Goal: Information Seeking & Learning: Understand process/instructions

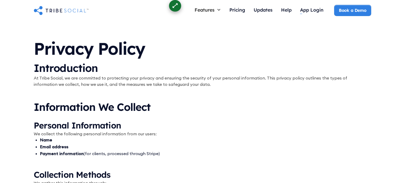
click at [291, 58] on h1 "Privacy Policy" at bounding box center [202, 47] width 337 height 27
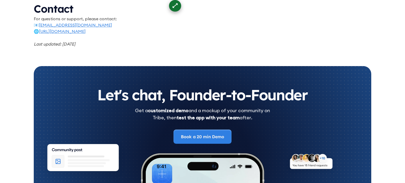
scroll to position [662, 0]
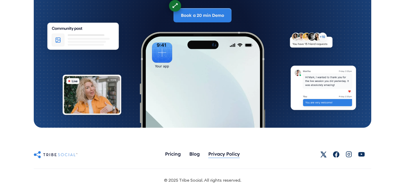
click at [232, 151] on div "Privacy Policy" at bounding box center [223, 154] width 31 height 6
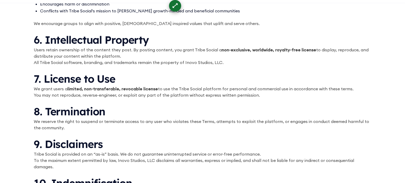
scroll to position [612, 0]
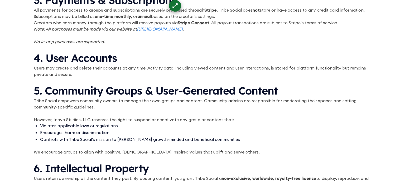
scroll to position [662, 0]
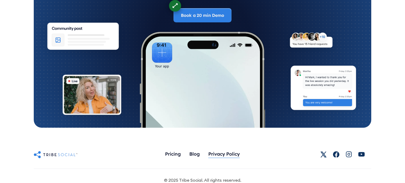
click at [231, 151] on div "Privacy Policy" at bounding box center [223, 154] width 31 height 6
